Goal: Task Accomplishment & Management: Manage account settings

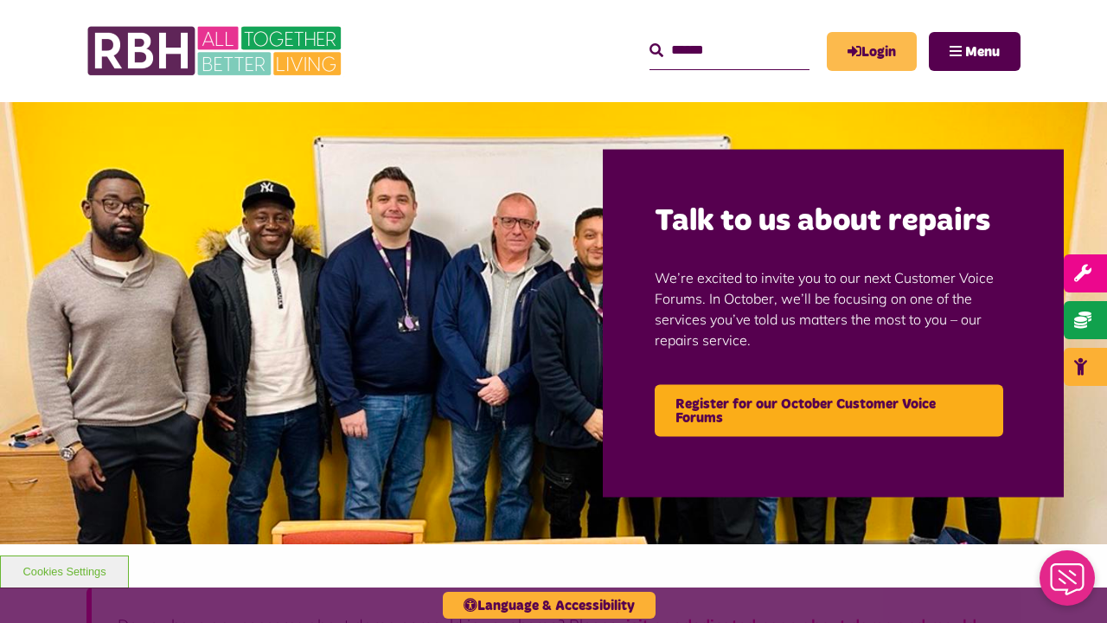
click at [878, 57] on link "Login" at bounding box center [872, 51] width 90 height 39
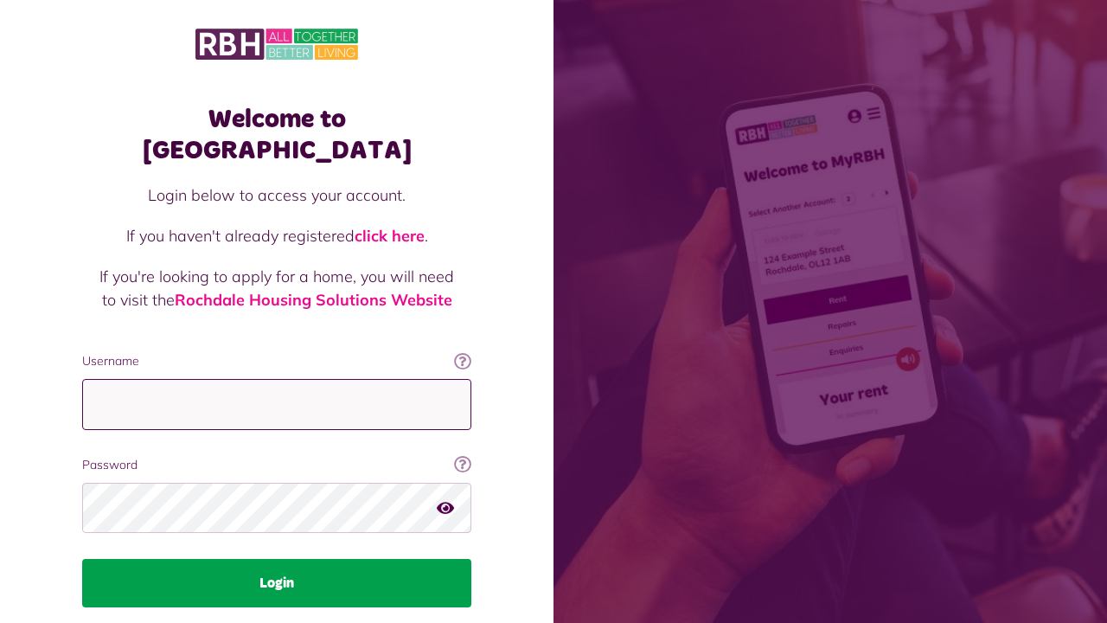
type input "**********"
click at [286, 565] on button "Login" at bounding box center [276, 583] width 389 height 48
click at [319, 559] on button "Login" at bounding box center [276, 583] width 389 height 48
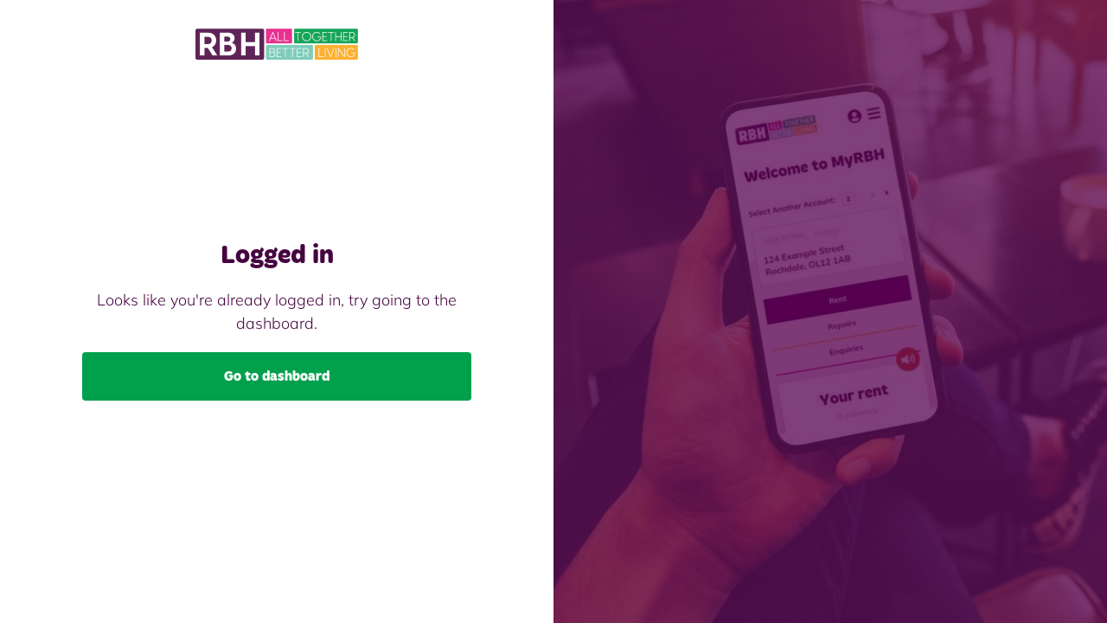
click at [323, 374] on link "Go to dashboard" at bounding box center [276, 376] width 389 height 48
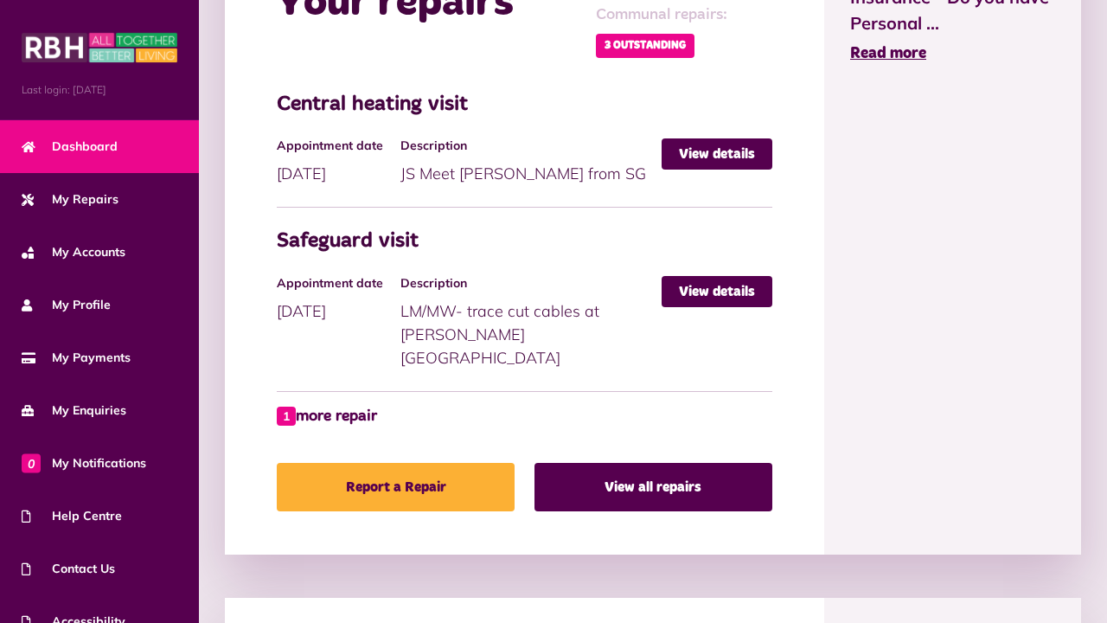
scroll to position [891, 0]
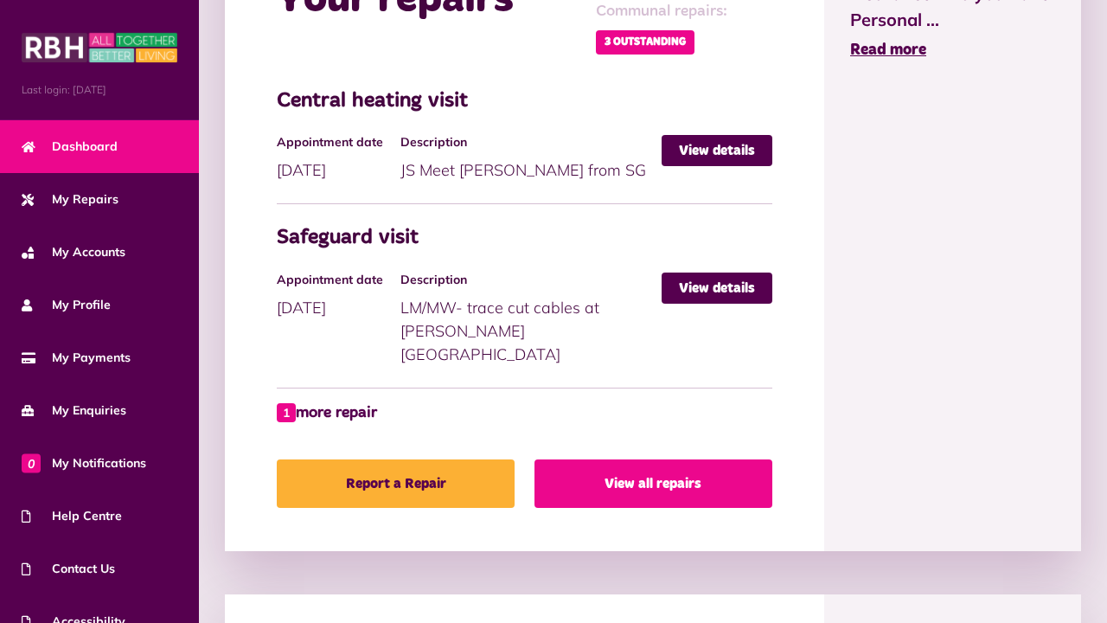
click at [658, 467] on link "View all repairs" at bounding box center [653, 483] width 238 height 48
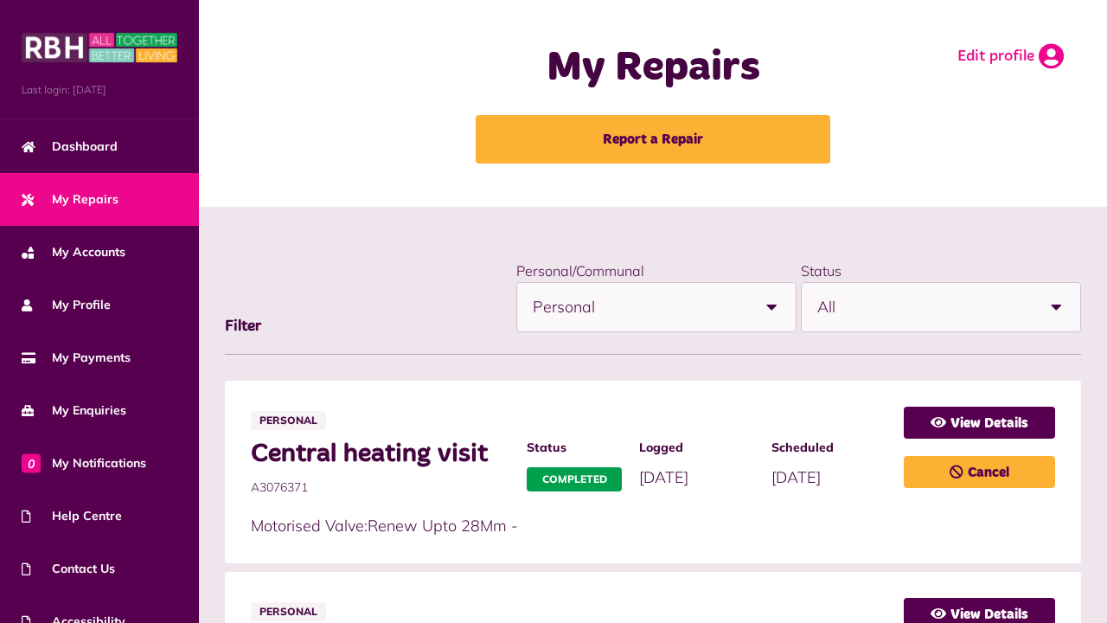
click at [1052, 56] on icon at bounding box center [1051, 56] width 25 height 26
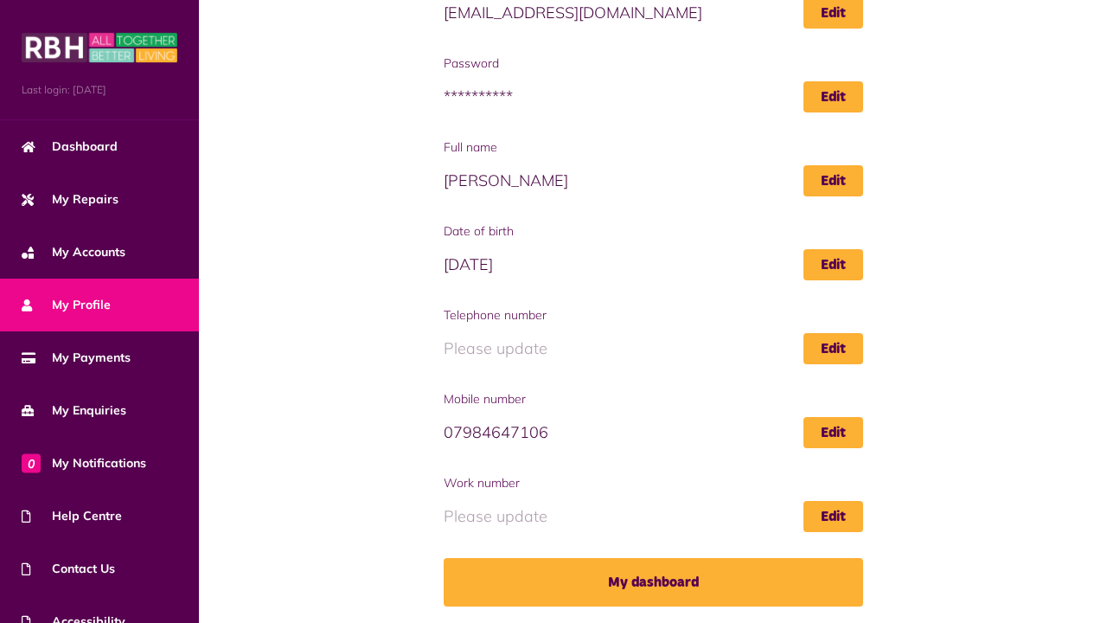
scroll to position [202, 0]
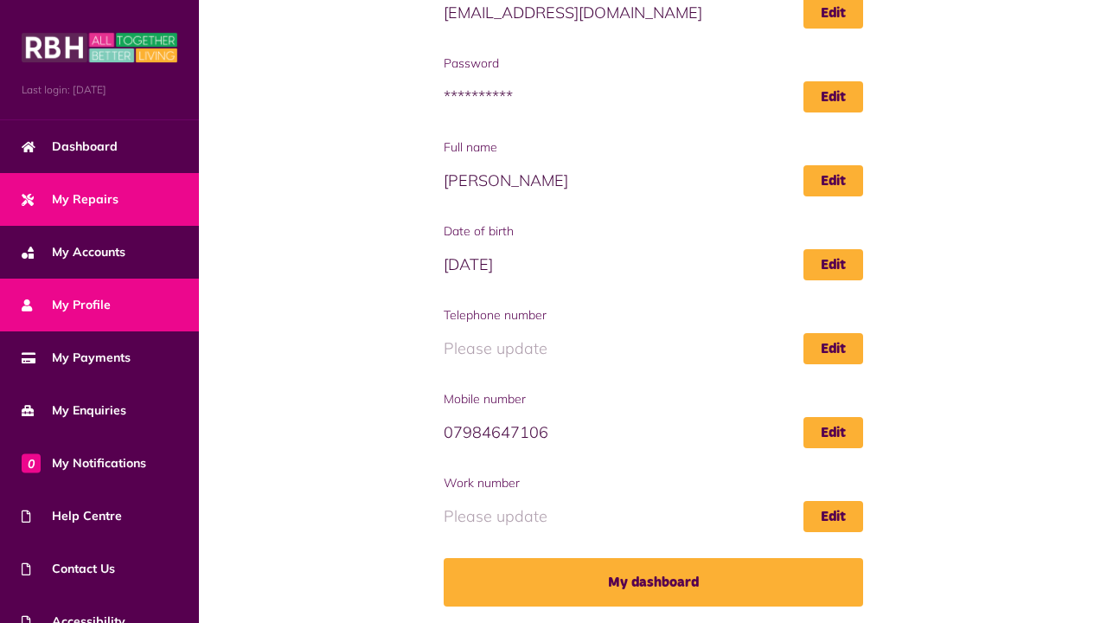
click at [104, 202] on span "My Repairs" at bounding box center [70, 199] width 97 height 18
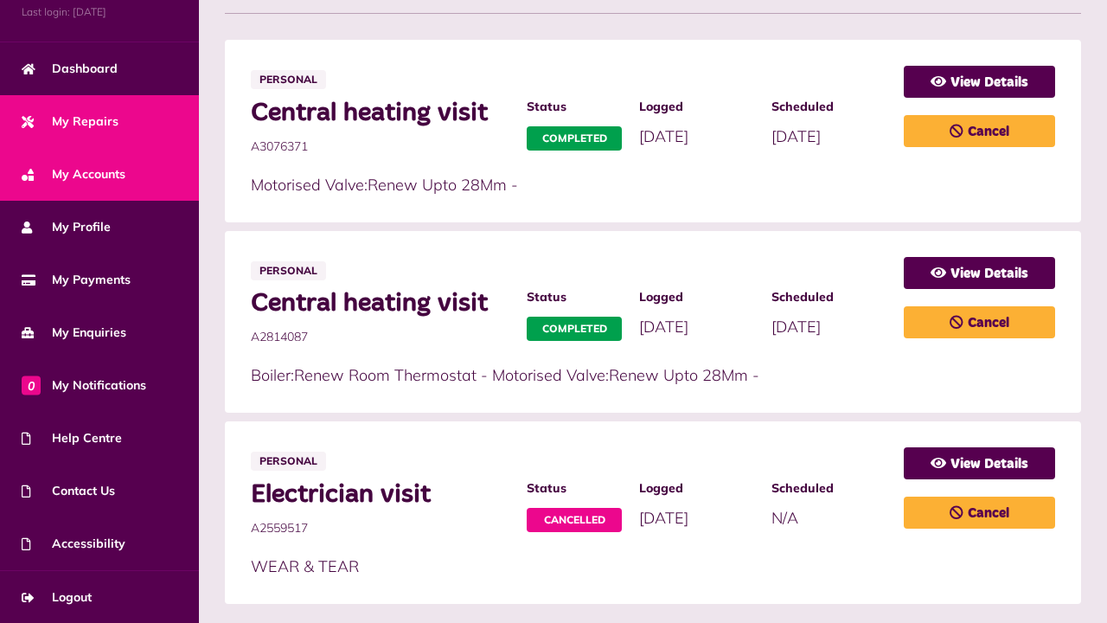
scroll to position [372, 0]
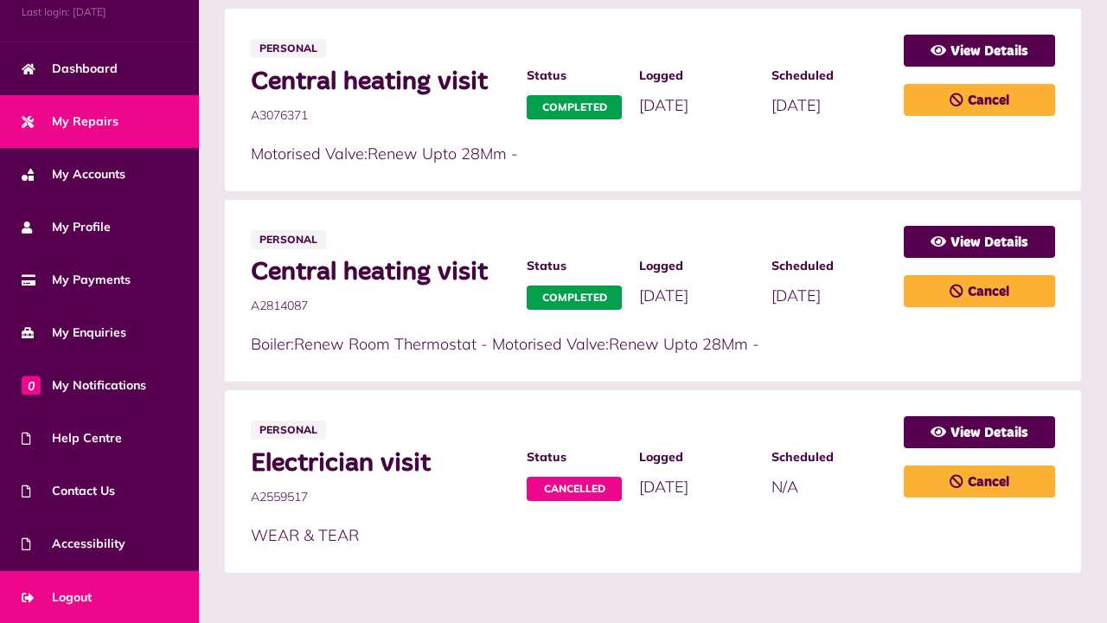
click at [105, 593] on link "Logout" at bounding box center [99, 597] width 199 height 53
